Goal: Task Accomplishment & Management: Manage account settings

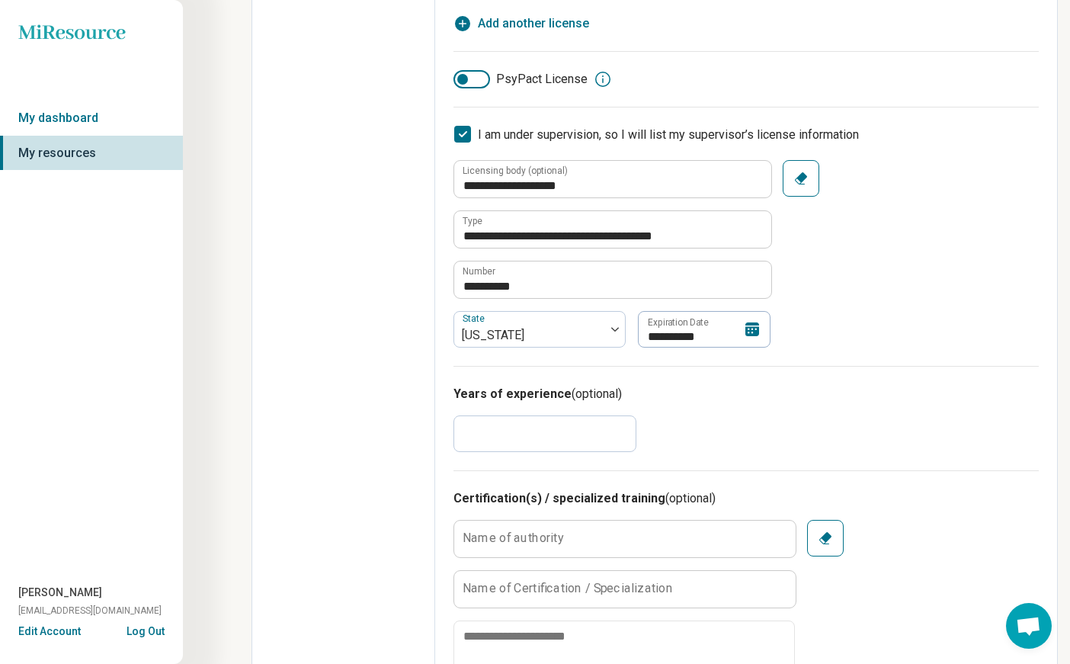
scroll to position [457, 0]
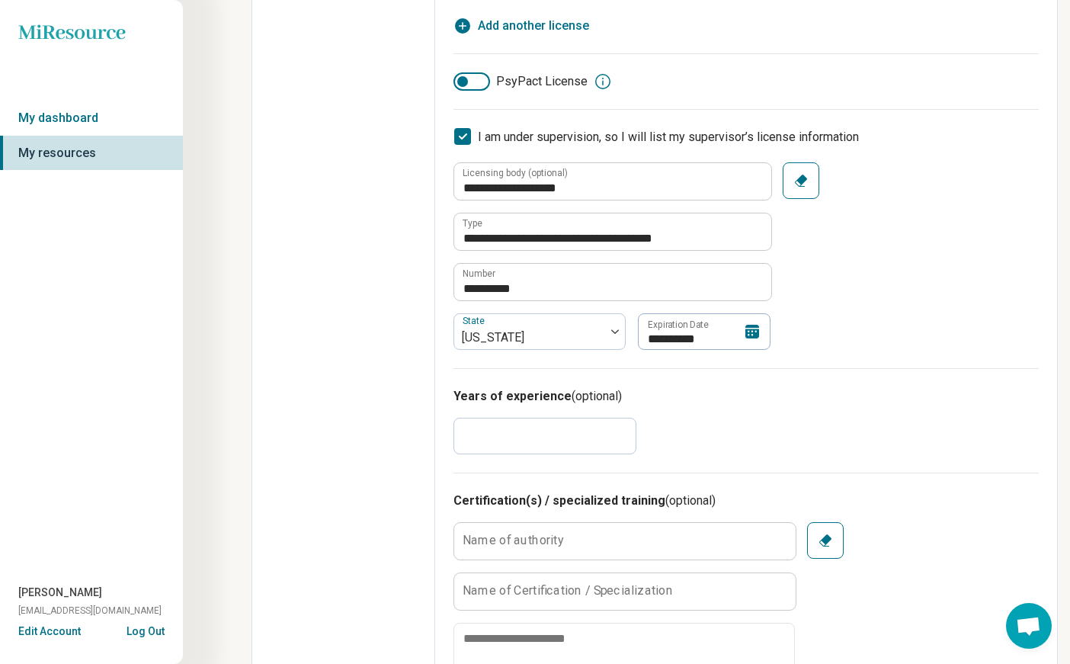
drag, startPoint x: 496, startPoint y: 437, endPoint x: 384, endPoint y: 428, distance: 112.3
click at [384, 428] on div "**********" at bounding box center [654, 592] width 806 height 1952
type textarea "*"
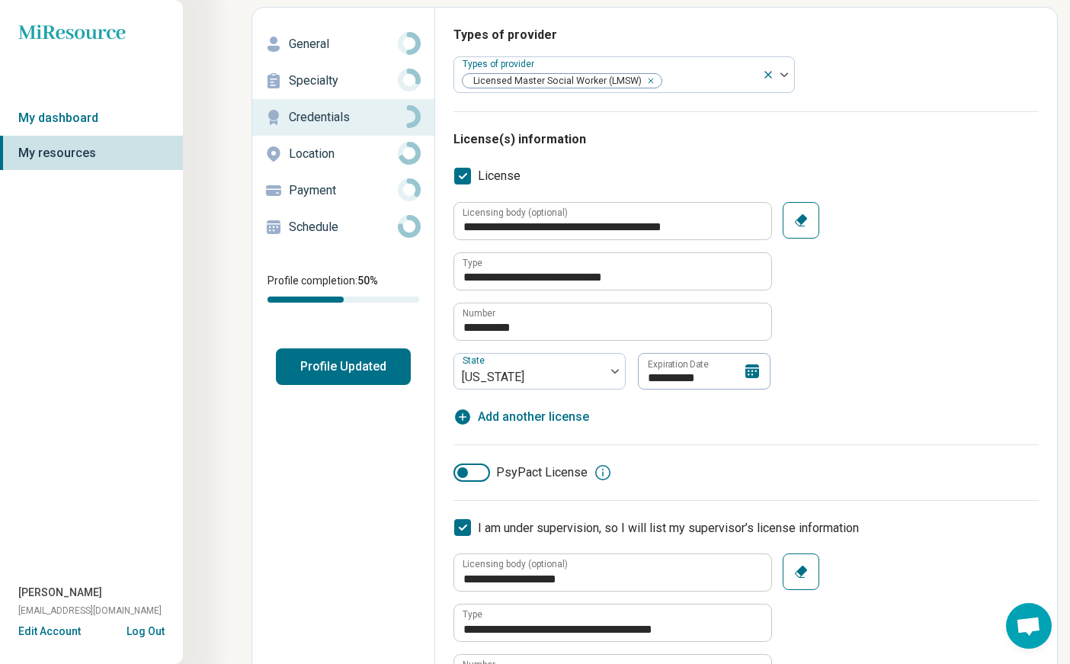
scroll to position [0, 0]
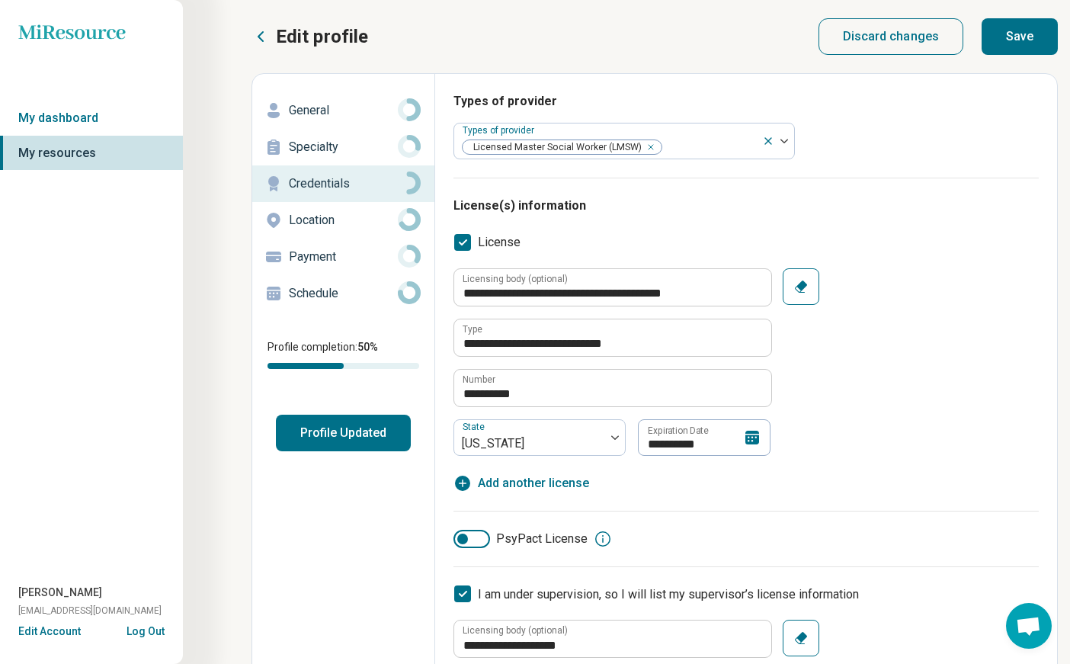
type input "*"
click at [344, 436] on button "Profile Updated" at bounding box center [343, 432] width 135 height 37
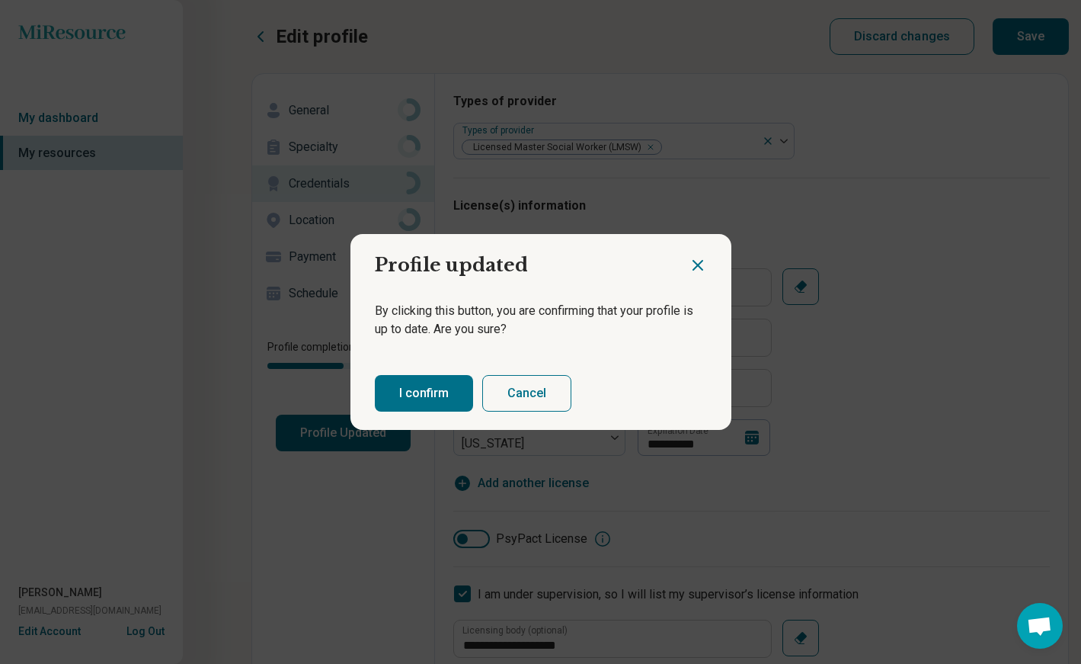
click at [418, 394] on button "I confirm" at bounding box center [424, 393] width 98 height 37
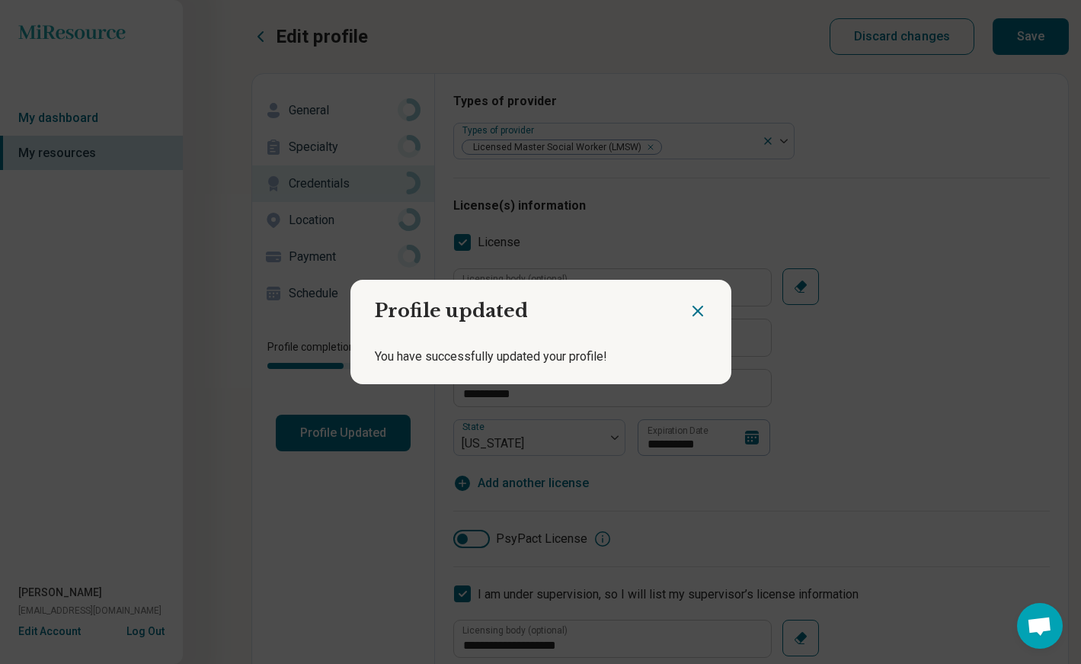
click at [689, 309] on icon "Close dialog" at bounding box center [698, 311] width 18 height 18
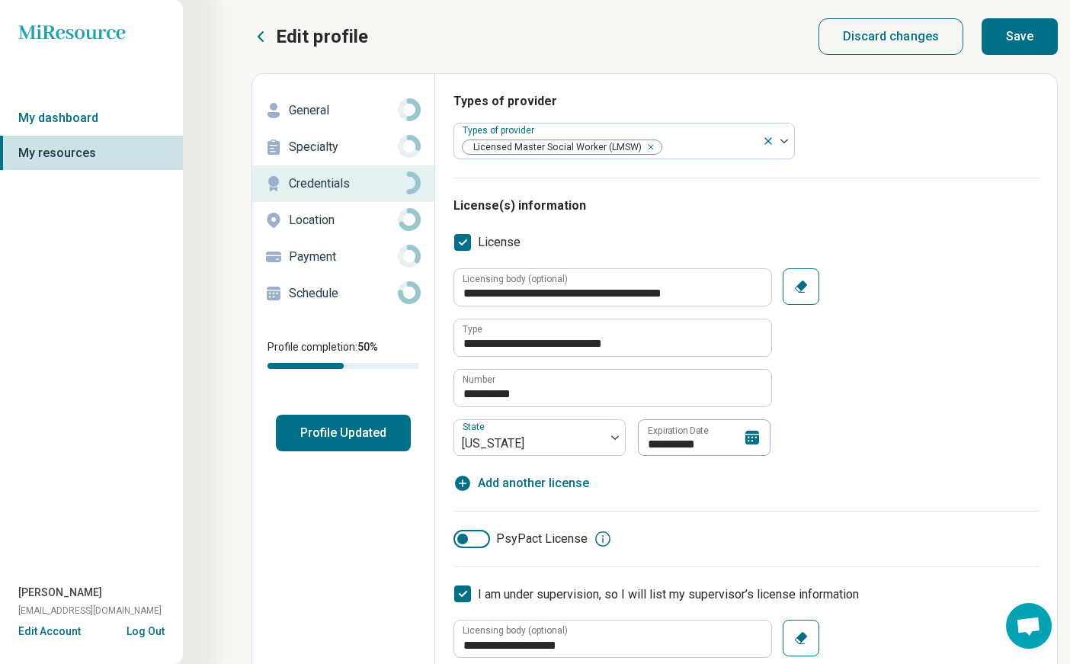
click at [1023, 39] on button "Save" at bounding box center [1019, 36] width 76 height 37
click at [1023, 33] on button "Save" at bounding box center [1019, 36] width 76 height 37
type textarea "*"
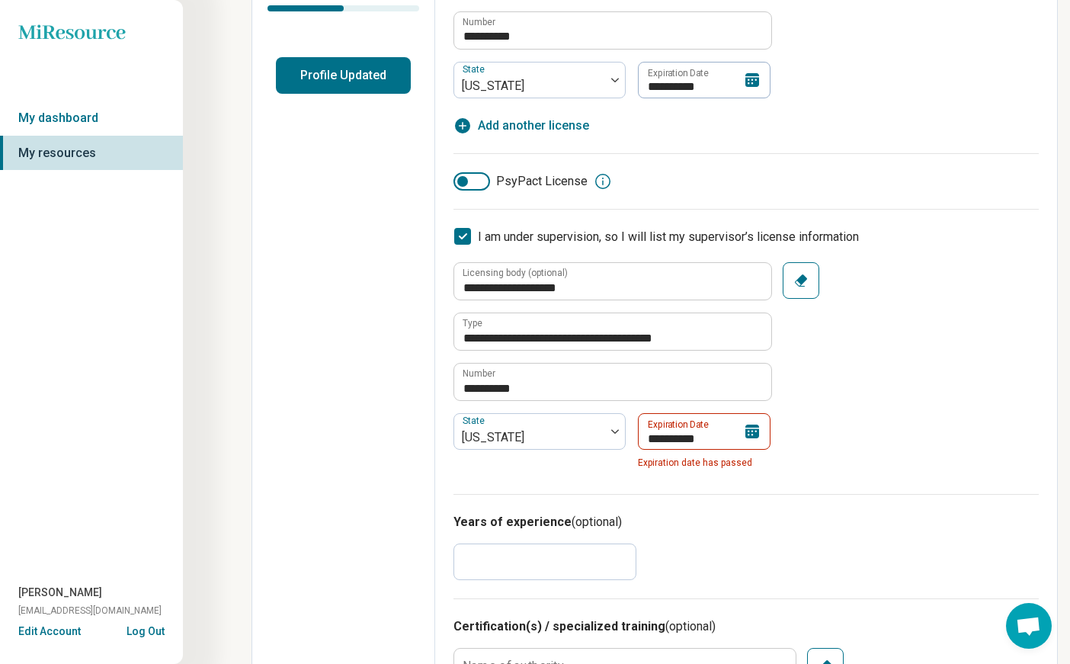
scroll to position [381, 0]
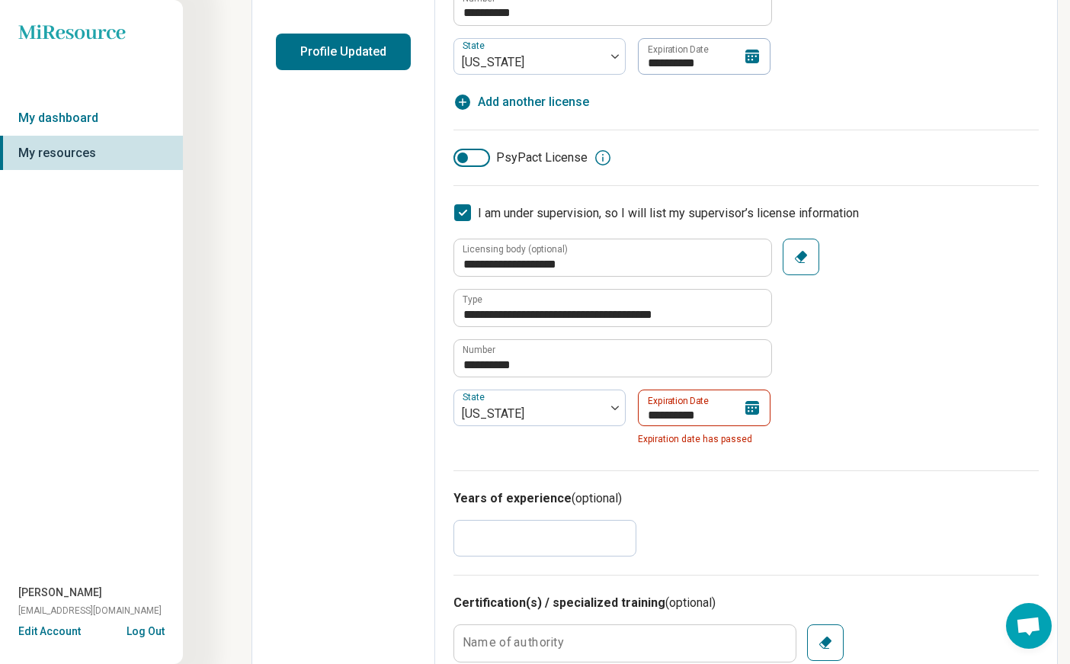
click at [751, 407] on icon at bounding box center [752, 408] width 14 height 14
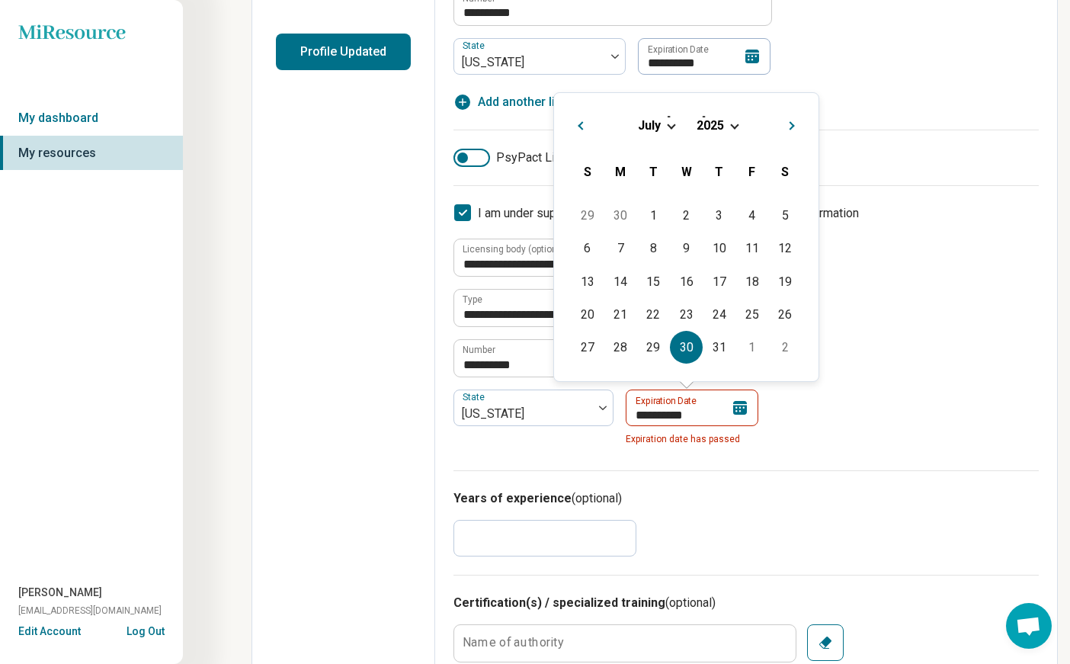
click at [992, 345] on div "**********" at bounding box center [745, 344] width 585 height 213
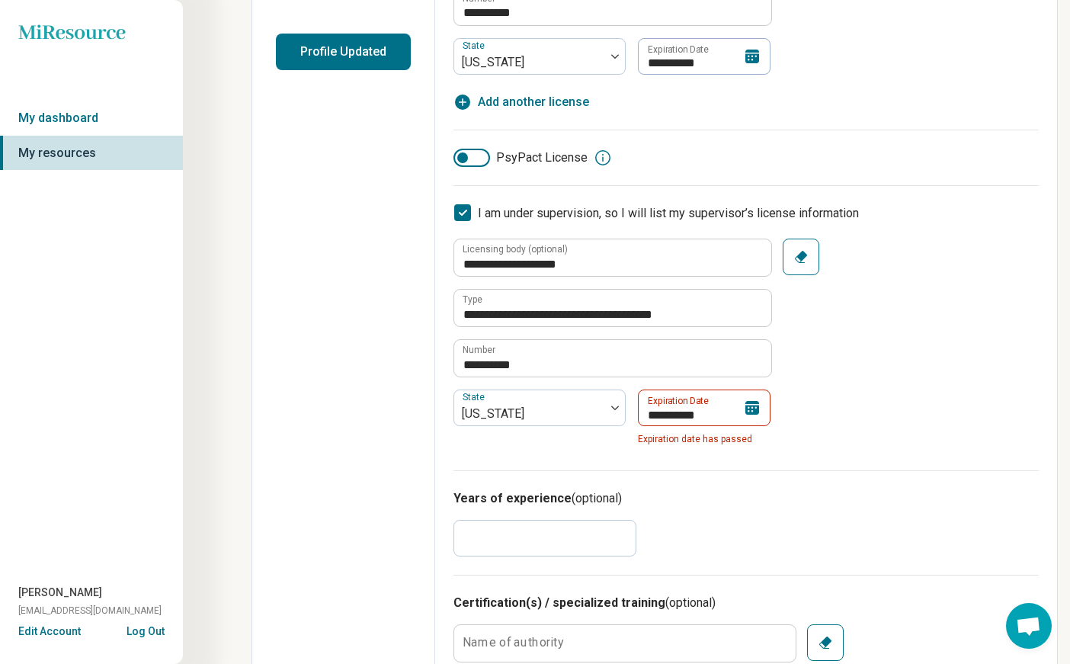
click at [749, 410] on icon at bounding box center [752, 408] width 14 height 14
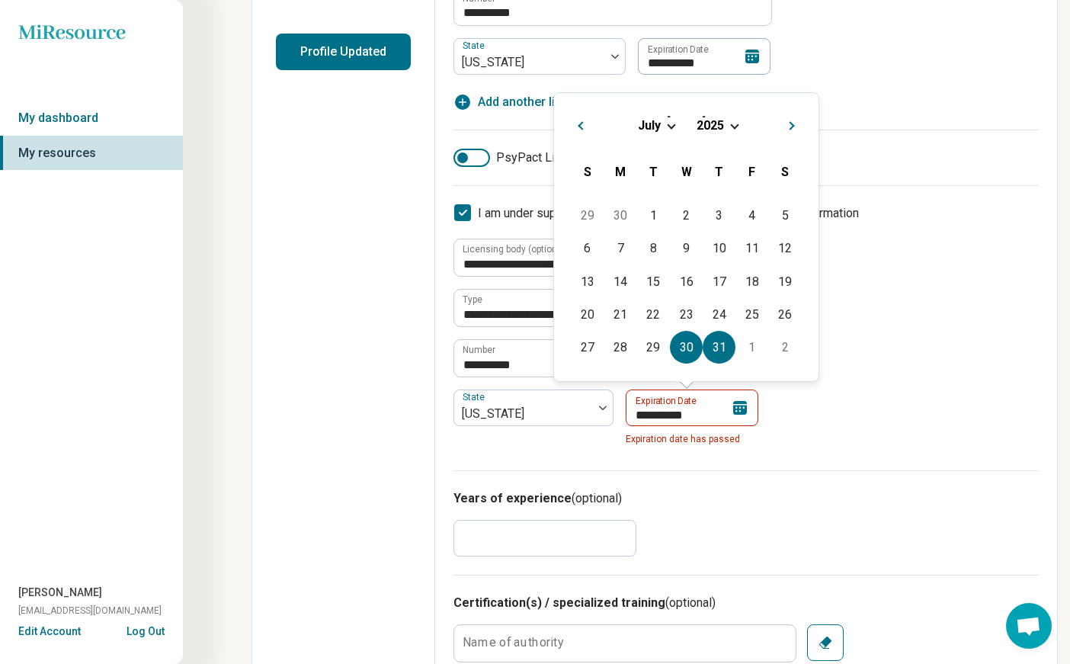
click at [721, 347] on div "31" at bounding box center [718, 347] width 33 height 33
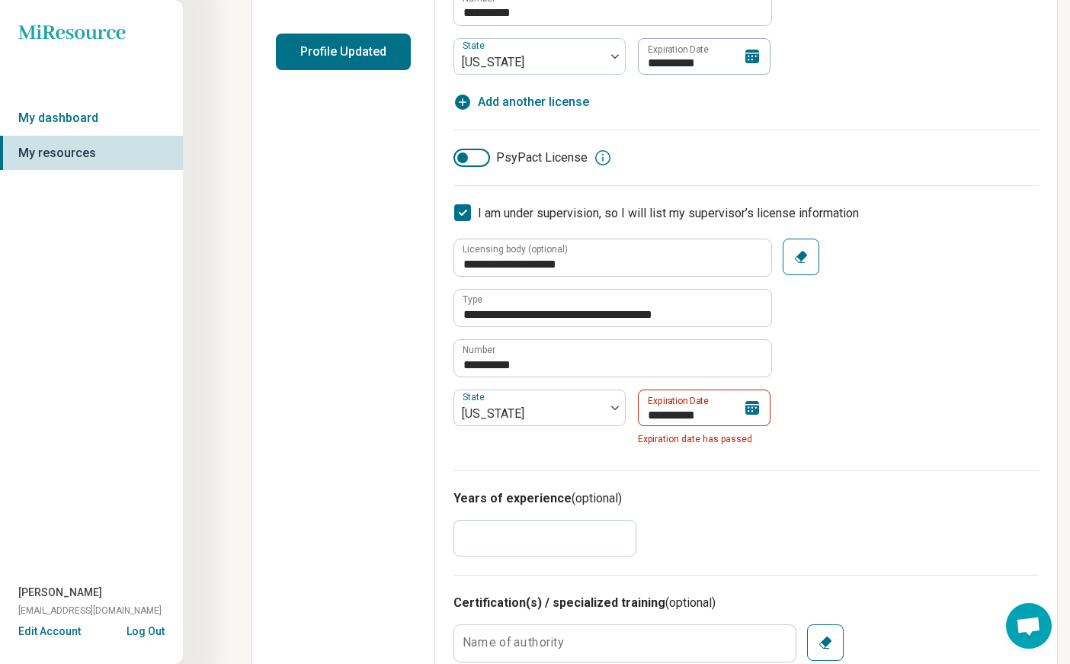
click at [755, 403] on icon at bounding box center [752, 408] width 14 height 14
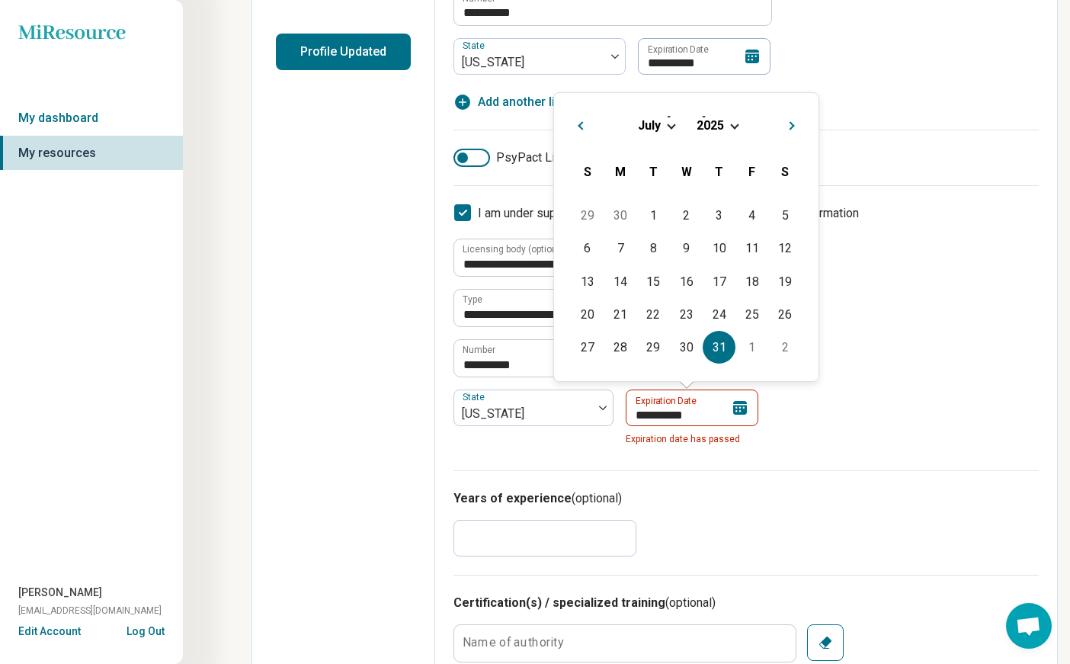
click at [797, 124] on button "Next Month" at bounding box center [794, 123] width 24 height 24
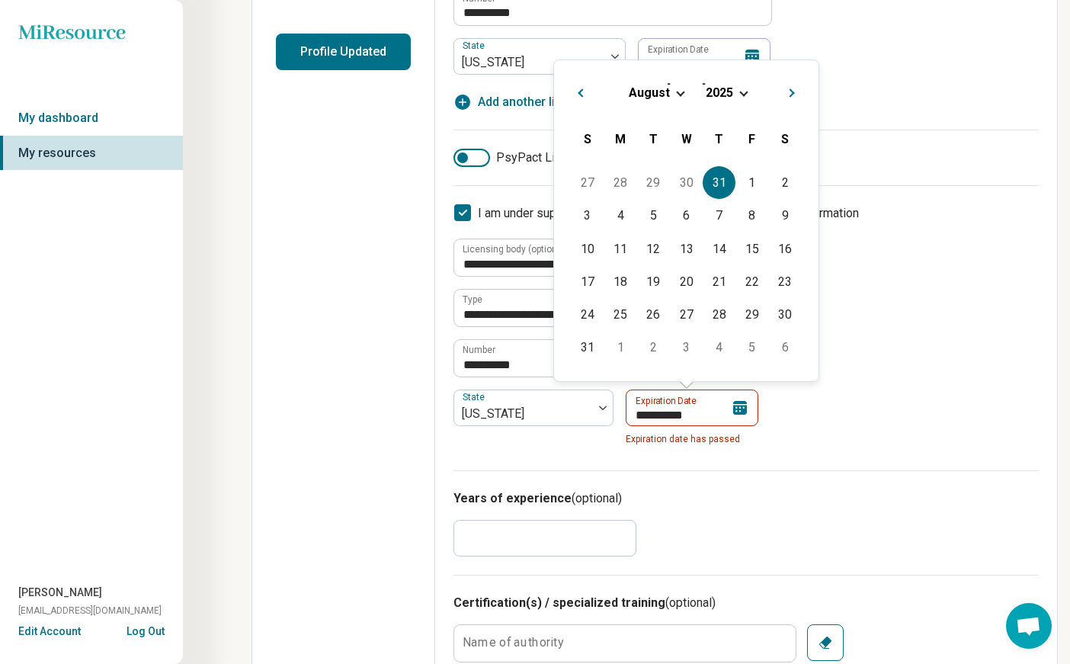
click at [585, 94] on button "Previous Month" at bounding box center [578, 90] width 24 height 24
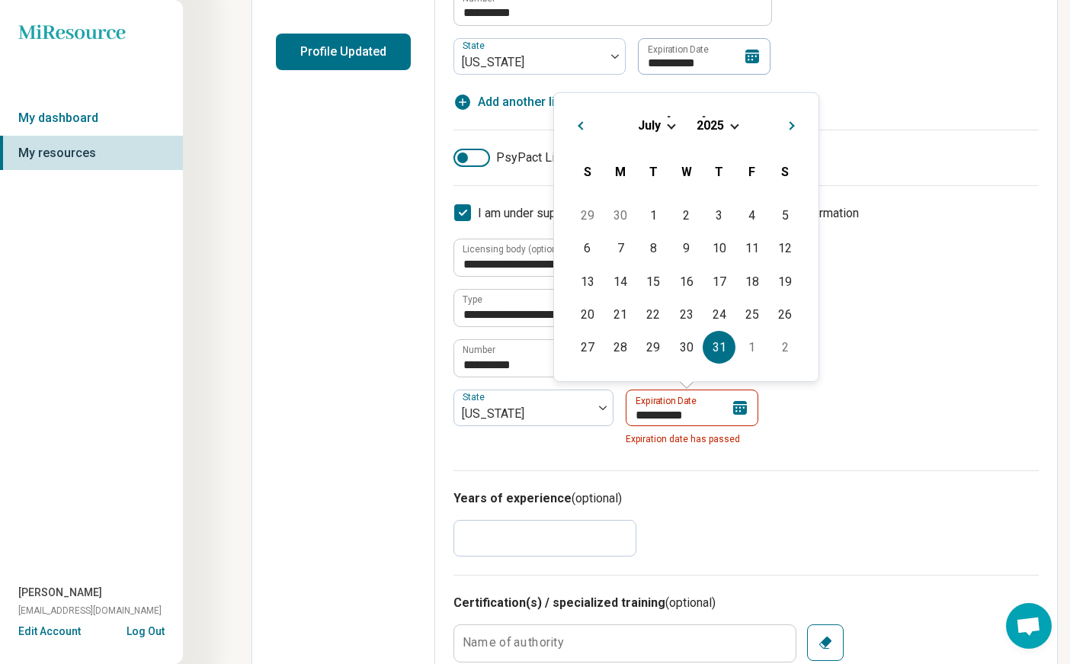
click at [737, 126] on span "Choose Date" at bounding box center [734, 124] width 8 height 8
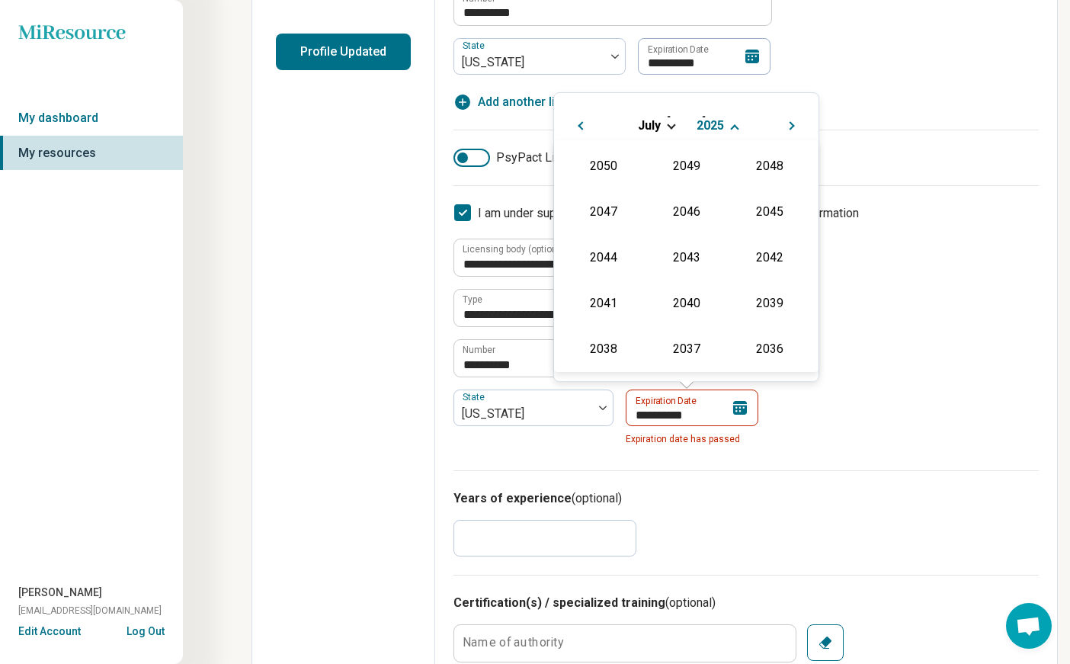
scroll to position [276, 0]
click at [760, 214] on div "2027" at bounding box center [769, 210] width 74 height 27
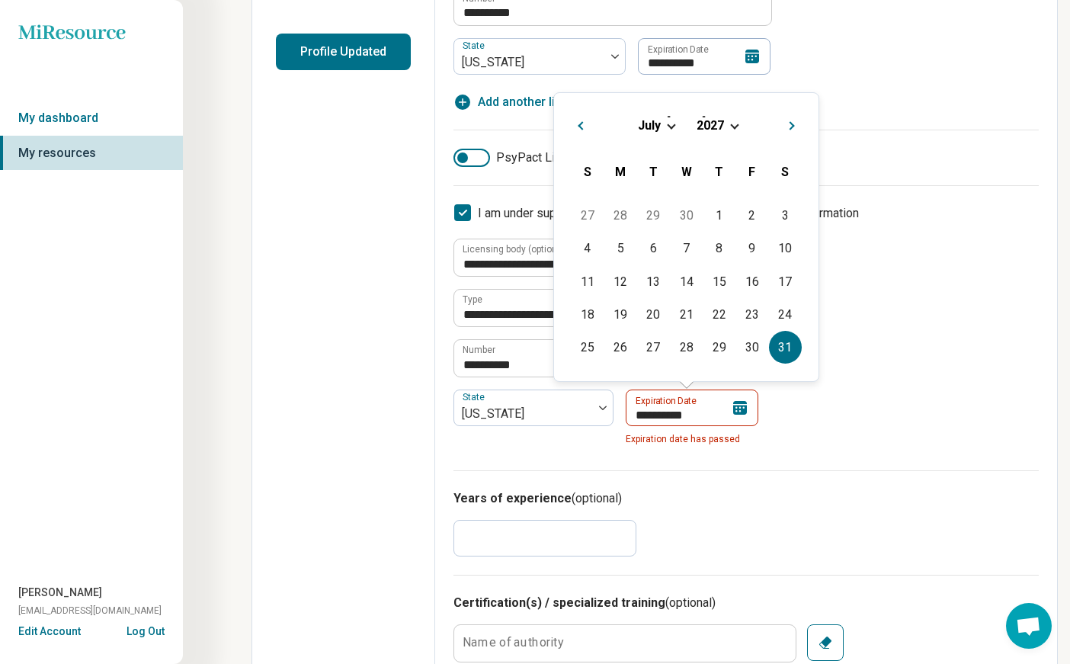
click at [782, 350] on div "31" at bounding box center [785, 347] width 33 height 33
type input "**********"
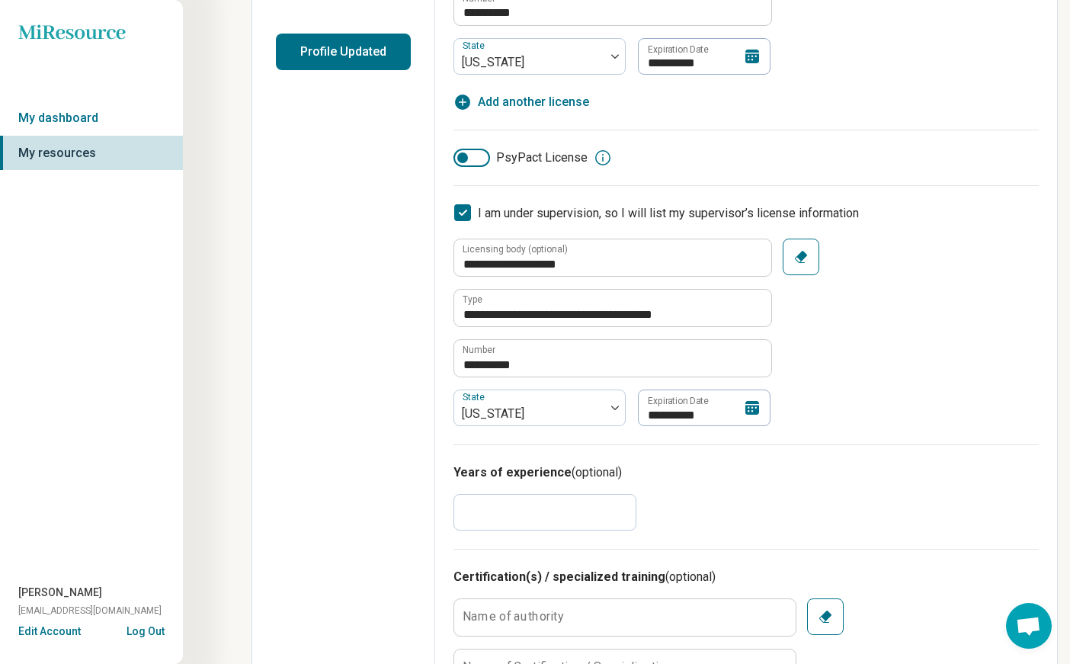
click at [816, 410] on div "**********" at bounding box center [745, 331] width 585 height 187
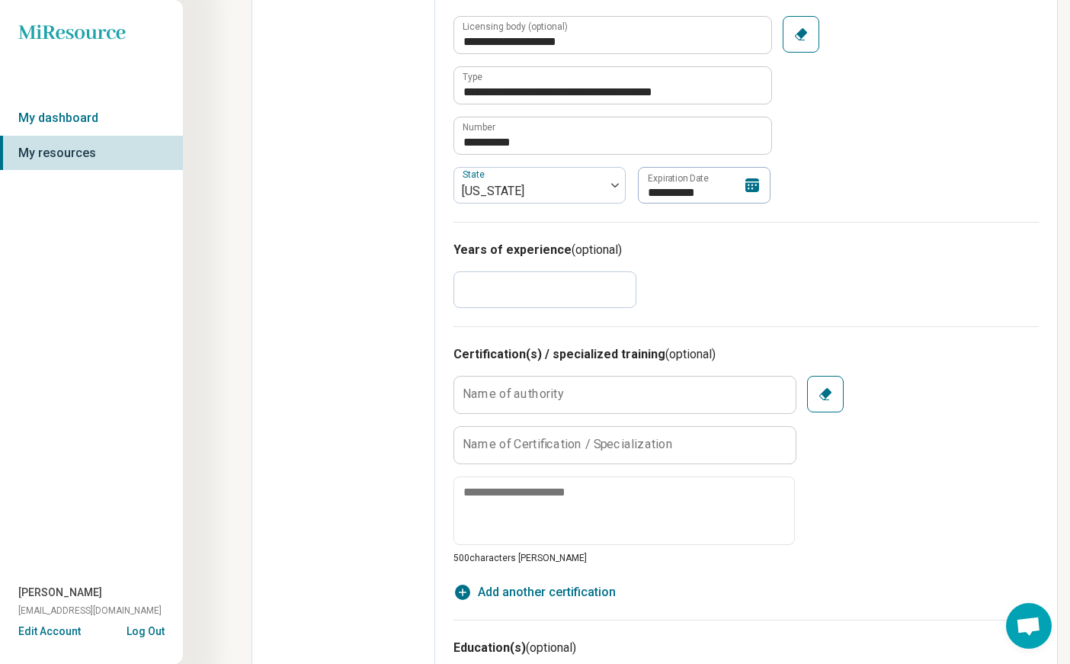
scroll to position [305, 0]
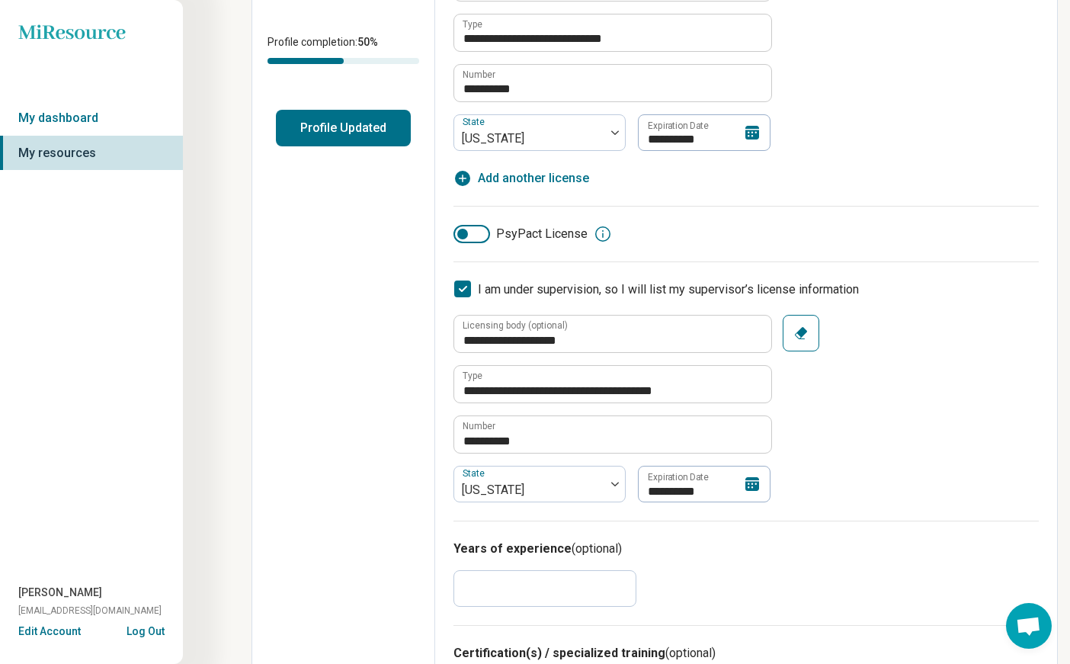
click at [343, 116] on button "Profile Updated" at bounding box center [343, 128] width 135 height 37
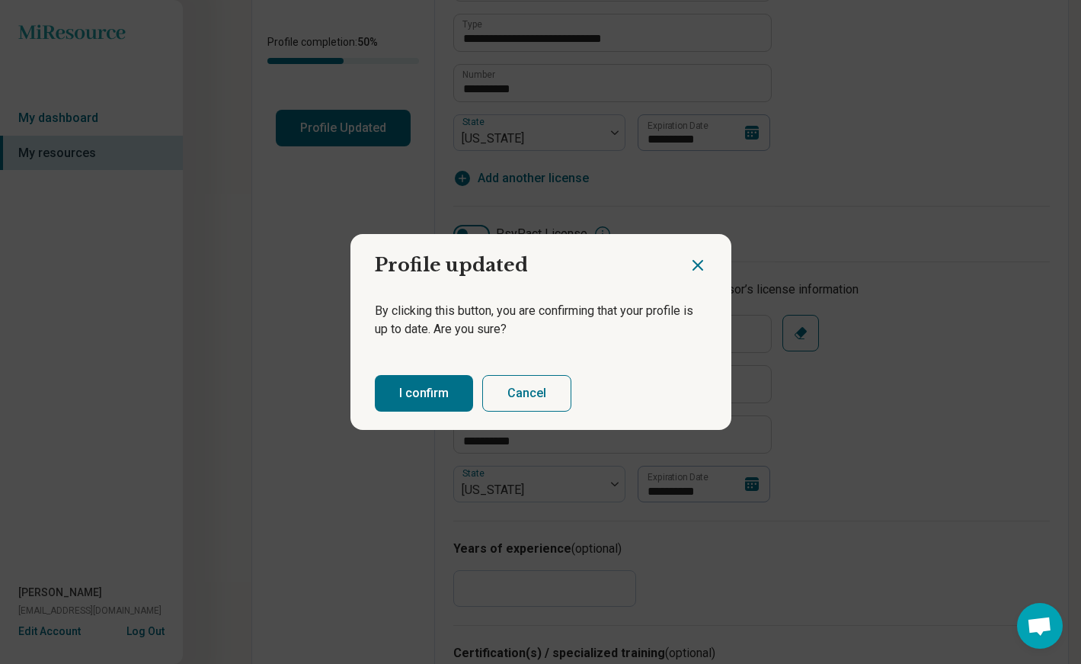
click at [388, 396] on button "I confirm" at bounding box center [424, 393] width 98 height 37
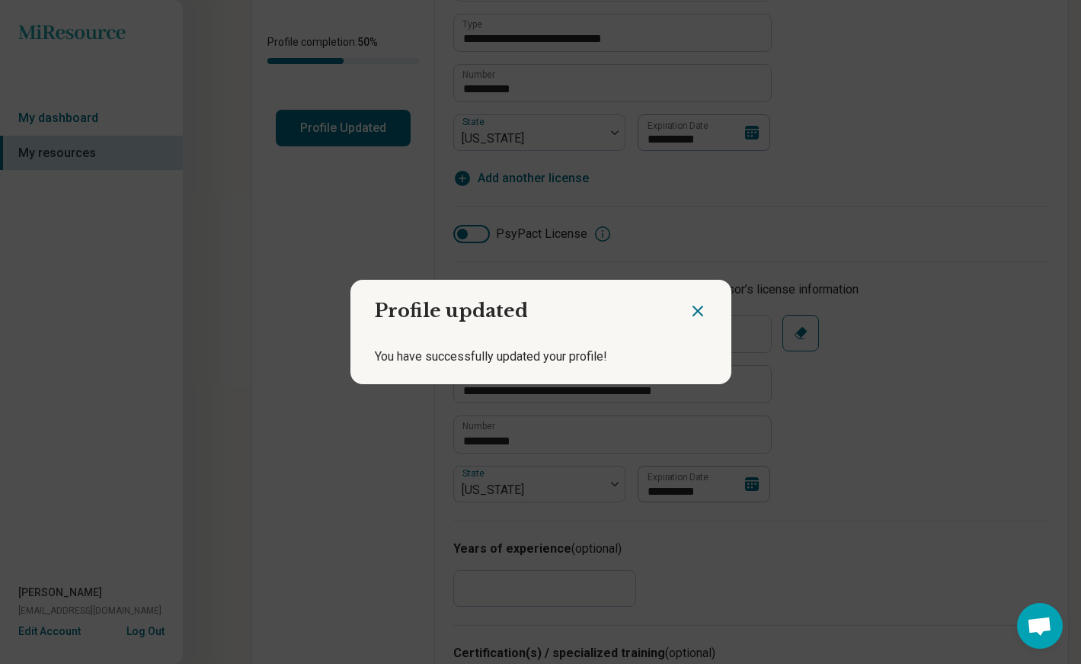
click at [693, 306] on icon "Close dialog" at bounding box center [697, 310] width 9 height 9
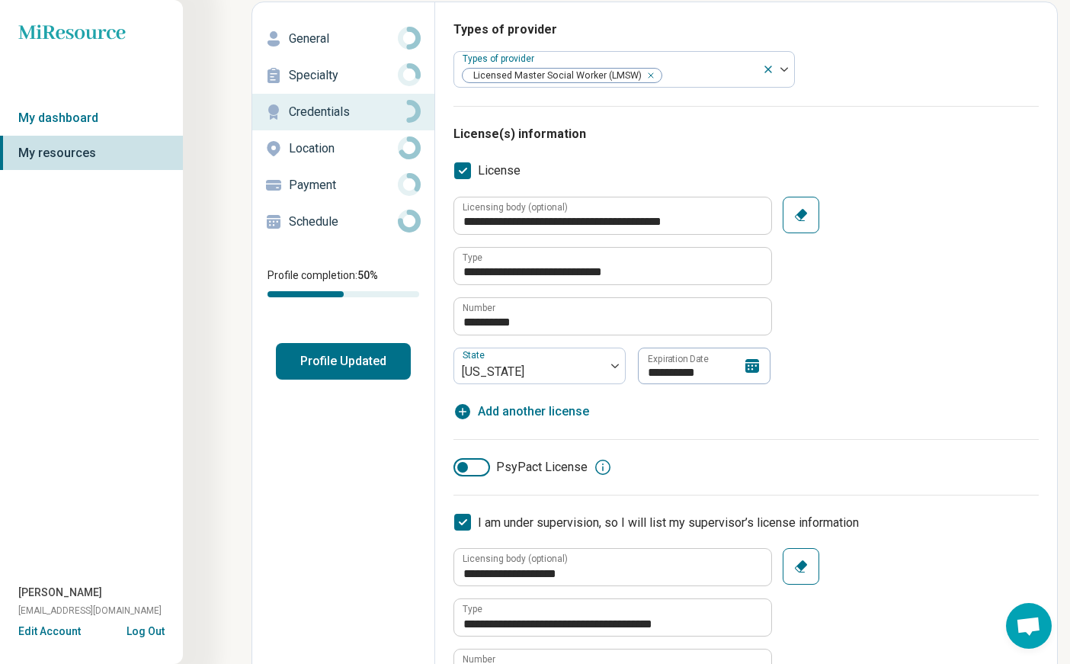
scroll to position [0, 0]
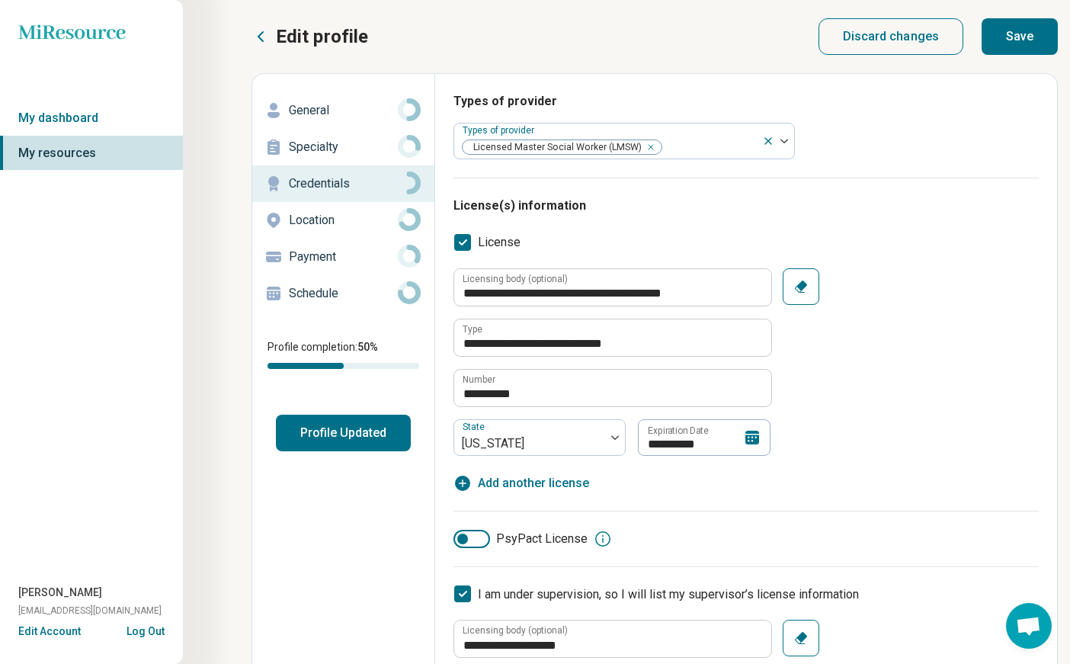
drag, startPoint x: 1030, startPoint y: 24, endPoint x: 1003, endPoint y: 49, distance: 36.6
click at [1028, 24] on button "Save" at bounding box center [1019, 36] width 76 height 37
type textarea "*"
